Goal: Task Accomplishment & Management: Use online tool/utility

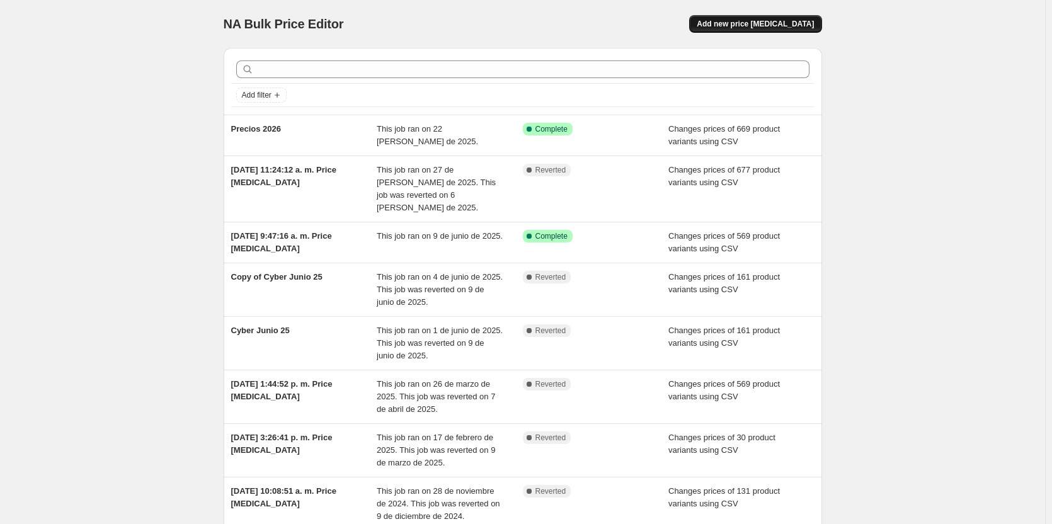
click at [740, 29] on button "Add new price [MEDICAL_DATA]" at bounding box center [755, 24] width 132 height 18
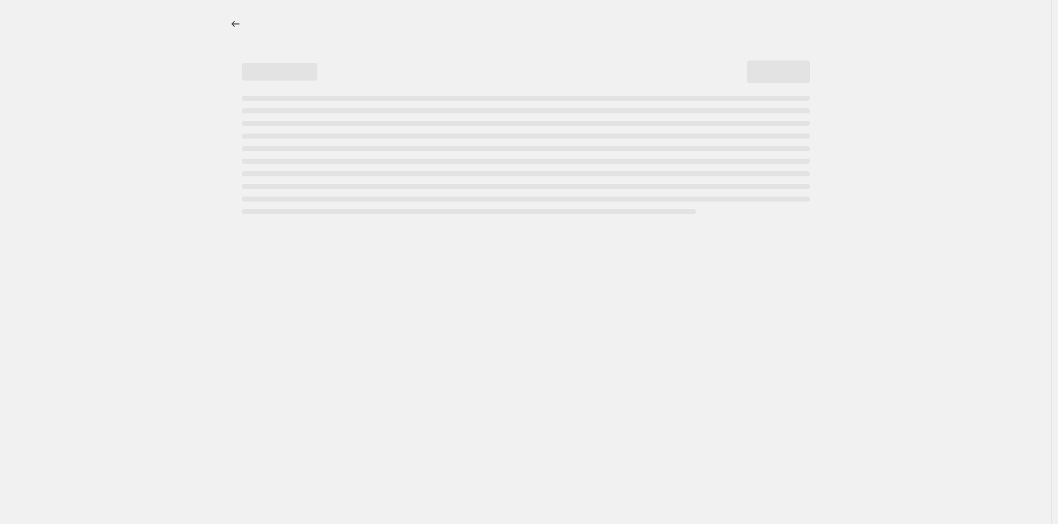
select select "percentage"
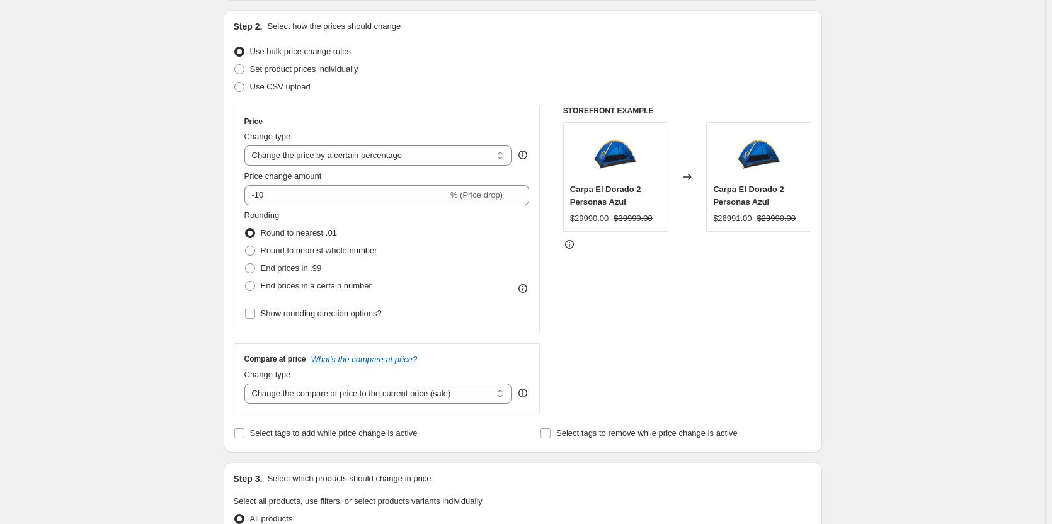
scroll to position [47, 0]
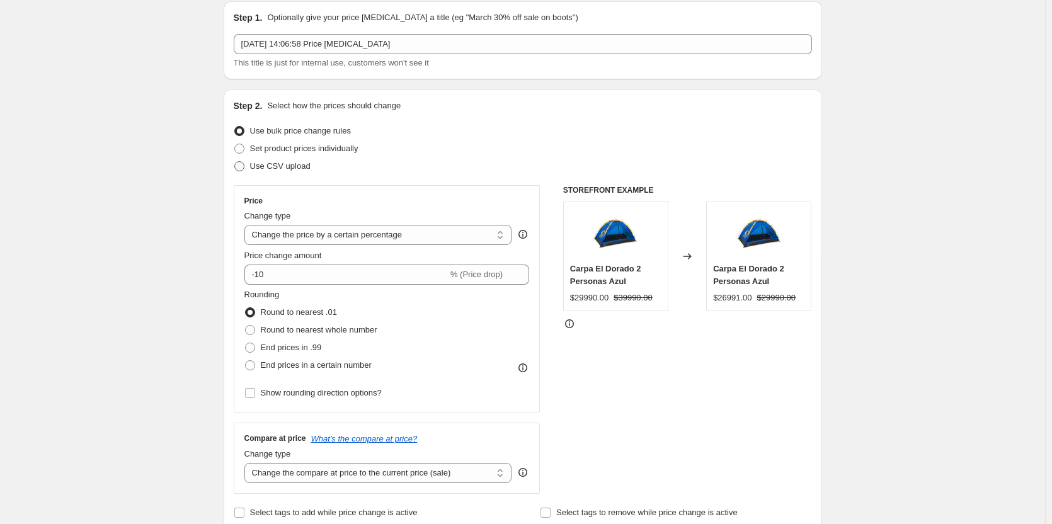
click at [243, 165] on span at bounding box center [239, 166] width 10 height 10
click at [235, 162] on input "Use CSV upload" at bounding box center [234, 161] width 1 height 1
radio input "true"
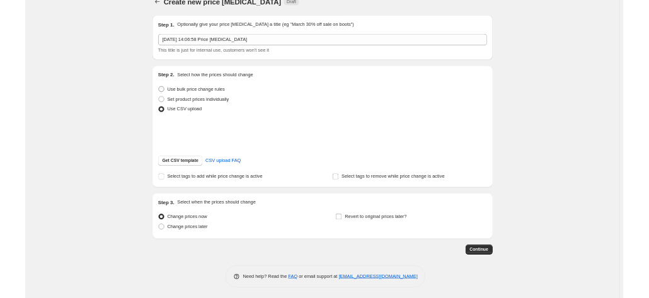
scroll to position [38, 0]
